Goal: Navigation & Orientation: Go to known website

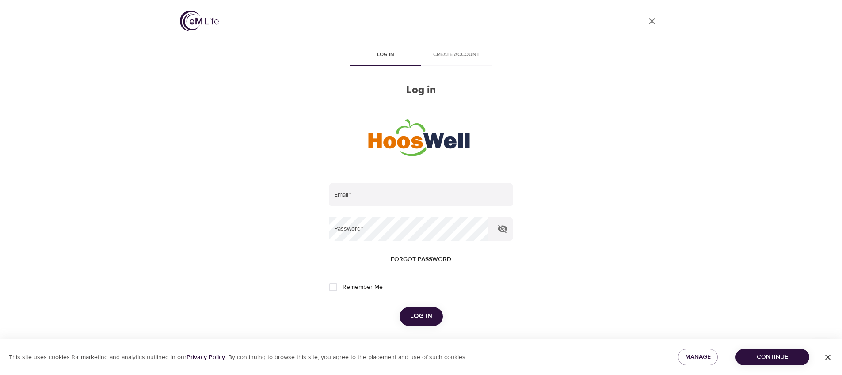
click at [828, 356] on icon "button" at bounding box center [827, 357] width 5 height 5
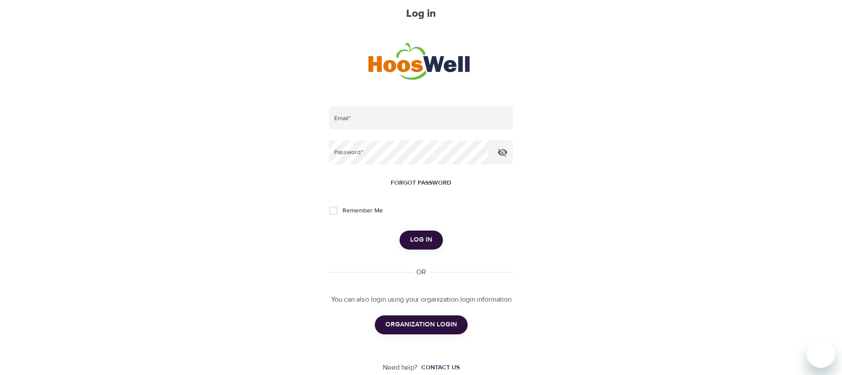
scroll to position [85, 0]
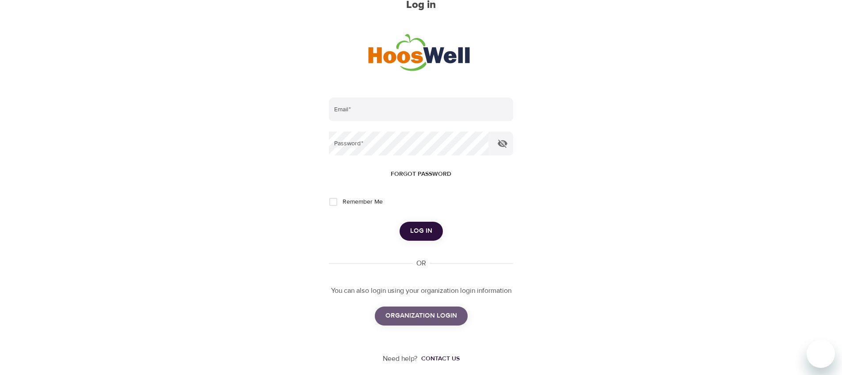
click at [427, 317] on span "ORGANIZATION LOGIN" at bounding box center [421, 315] width 72 height 11
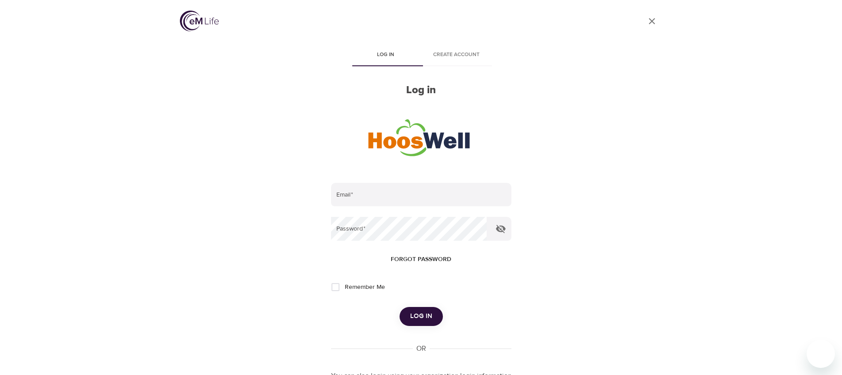
scroll to position [84, 0]
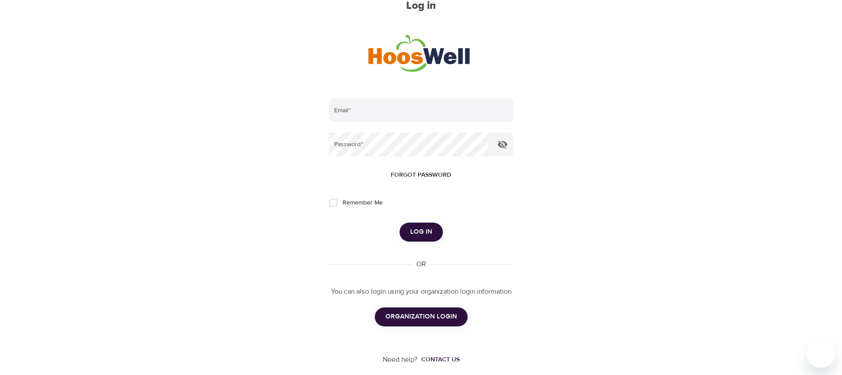
click at [429, 314] on span "ORGANIZATION LOGIN" at bounding box center [421, 316] width 72 height 11
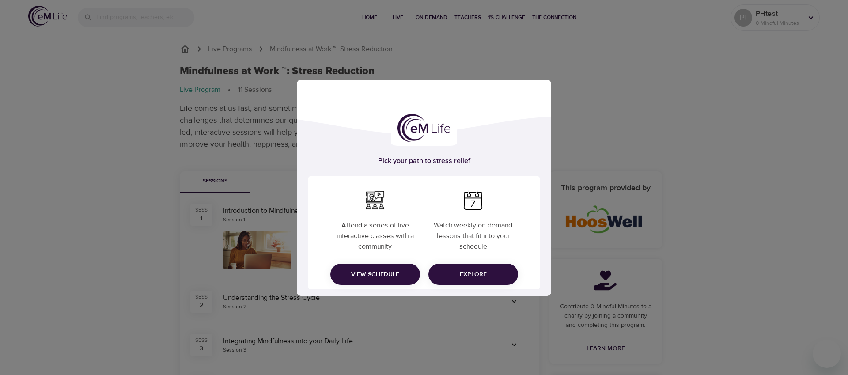
click at [462, 270] on span "Explore" at bounding box center [474, 274] width 76 height 11
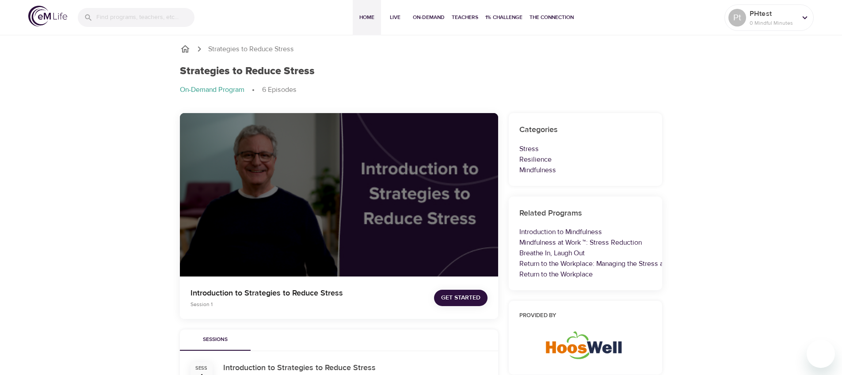
click at [363, 16] on span "Home" at bounding box center [366, 17] width 21 height 9
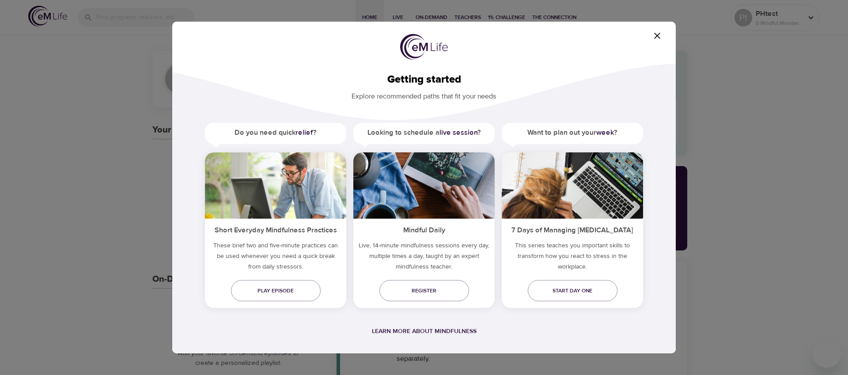
click at [654, 35] on icon "button" at bounding box center [657, 35] width 11 height 11
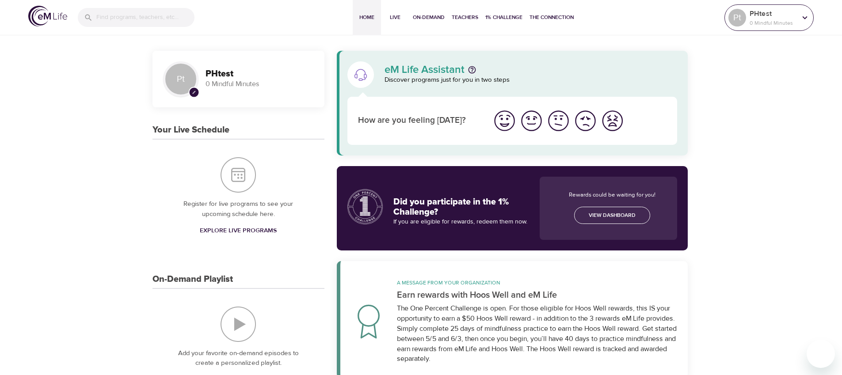
click at [805, 17] on icon at bounding box center [804, 17] width 5 height 3
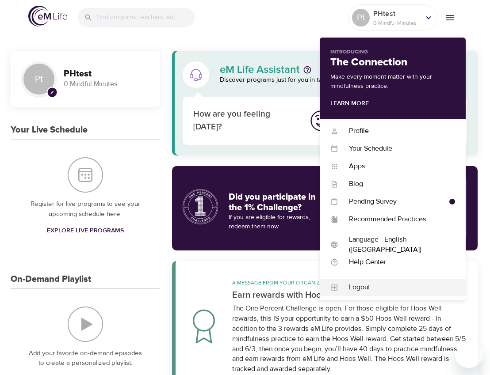
click at [372, 285] on div "Logout" at bounding box center [396, 287] width 117 height 10
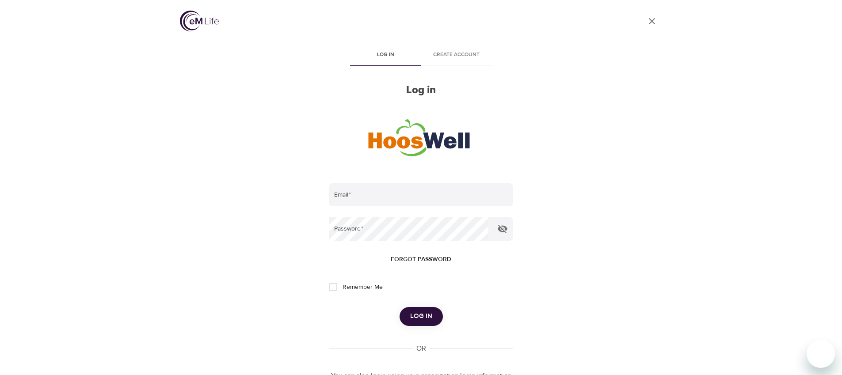
scroll to position [91, 0]
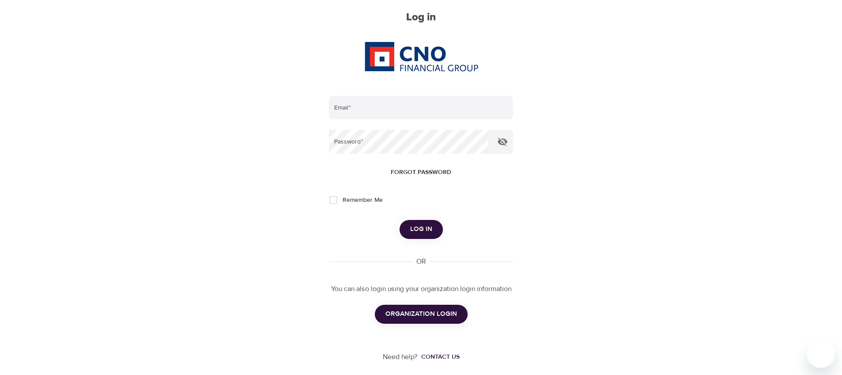
scroll to position [77, 0]
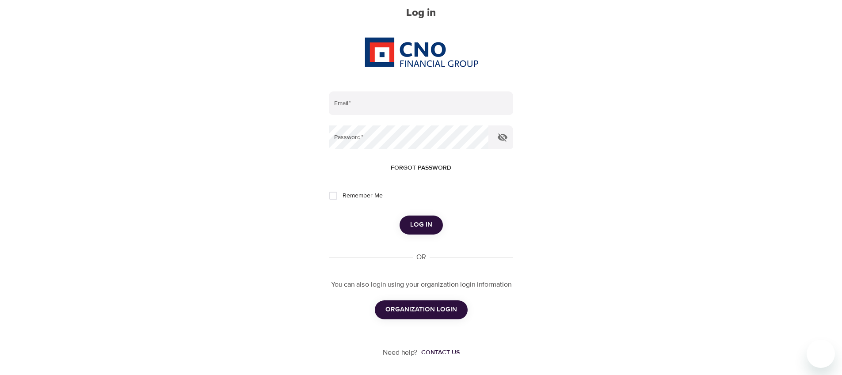
click at [395, 307] on span "ORGANIZATION LOGIN" at bounding box center [421, 309] width 72 height 11
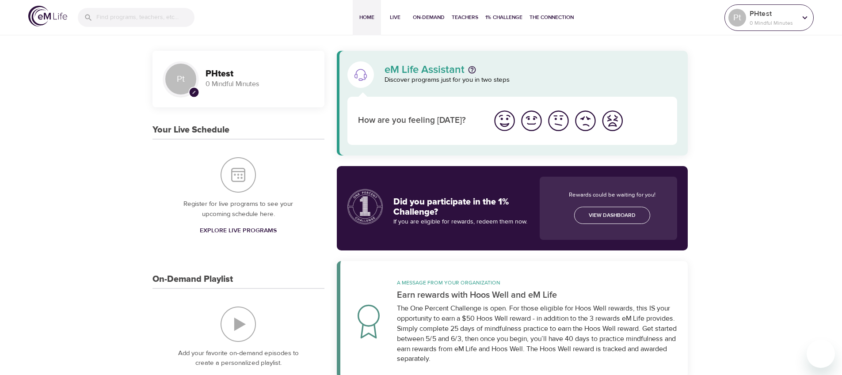
click at [806, 19] on icon at bounding box center [805, 18] width 10 height 10
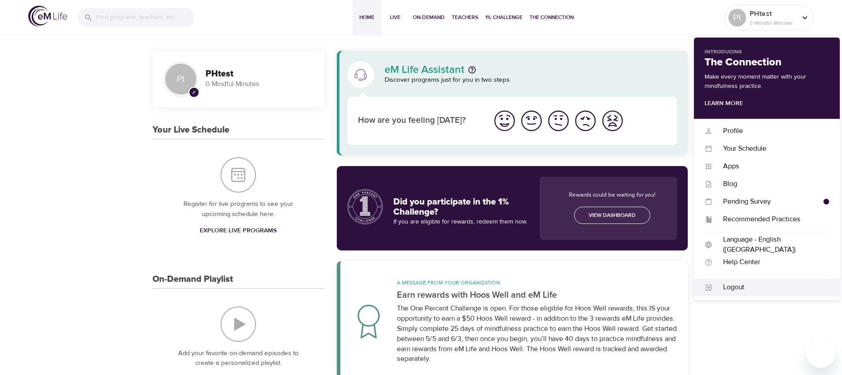
click at [726, 287] on div "Logout" at bounding box center [770, 287] width 117 height 10
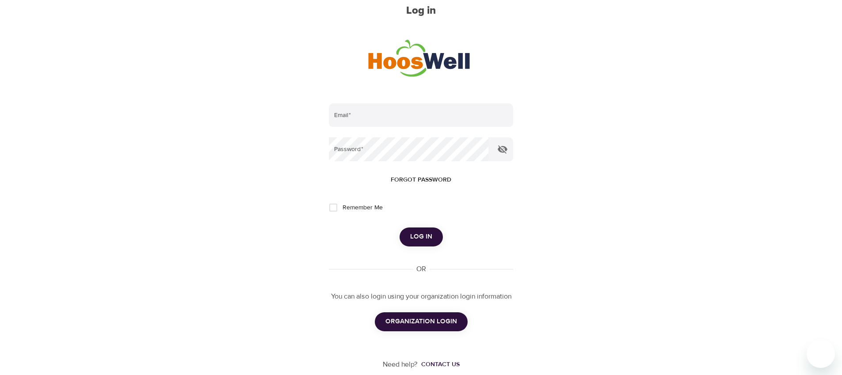
scroll to position [91, 0]
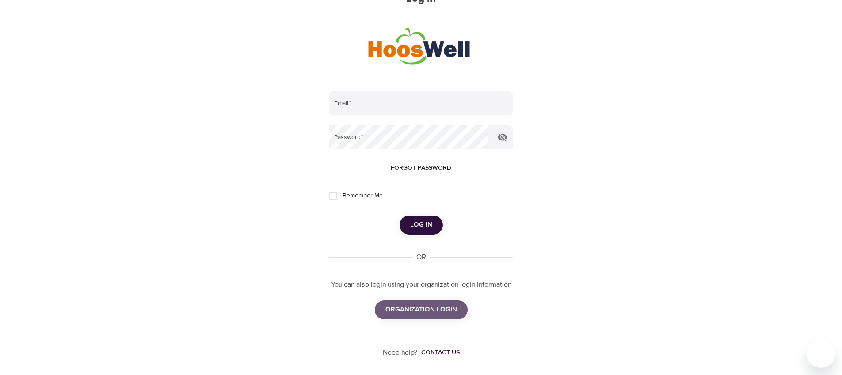
click at [436, 313] on span "ORGANIZATION LOGIN" at bounding box center [421, 309] width 72 height 11
